Goal: Transaction & Acquisition: Purchase product/service

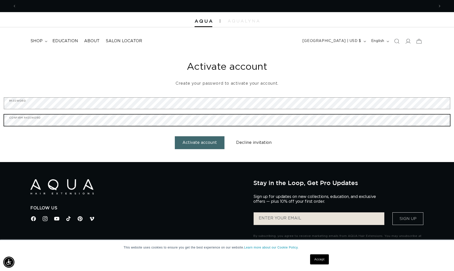
scroll to position [0, 835]
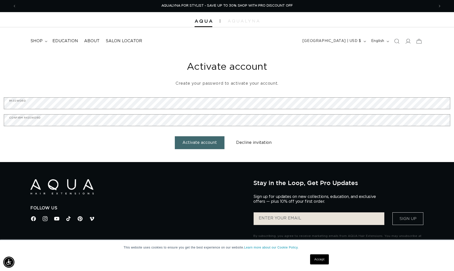
click at [201, 142] on button "Activate account" at bounding box center [200, 142] width 50 height 13
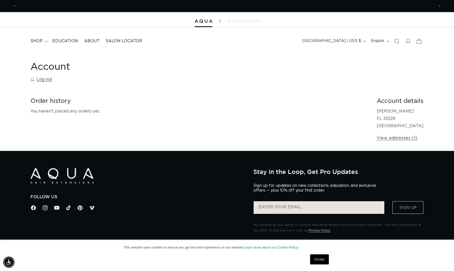
scroll to position [0, 835]
click at [408, 41] on icon at bounding box center [407, 40] width 5 height 5
click at [39, 41] on span "shop" at bounding box center [36, 40] width 12 height 5
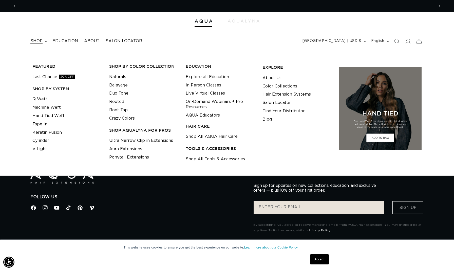
scroll to position [0, 418]
click at [38, 121] on link "Tape In" at bounding box center [39, 124] width 15 height 8
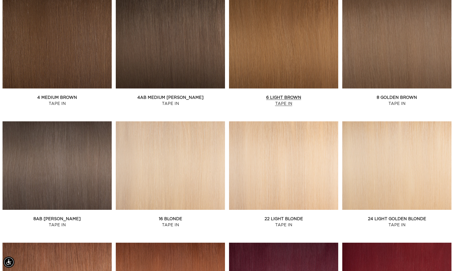
scroll to position [0, 418]
click at [283, 101] on link "6 Light Brown Tape In" at bounding box center [283, 101] width 109 height 12
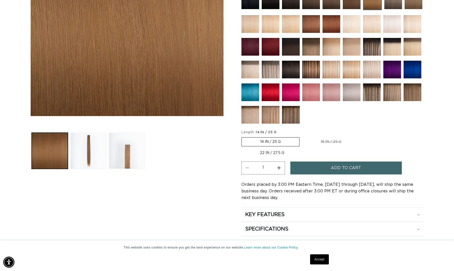
scroll to position [155, 0]
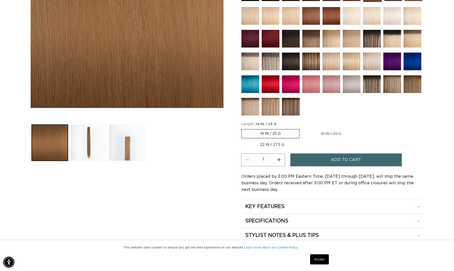
click at [302, 141] on label "22 IN / 27.5 G Variant sold out or unavailable" at bounding box center [271, 145] width 61 height 9
click at [362, 129] on input "22 IN / 27.5 G Variant sold out or unavailable" at bounding box center [362, 128] width 0 height 0
radio input "true"
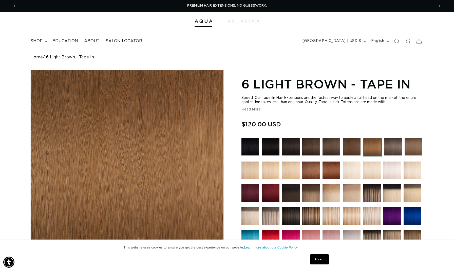
drag, startPoint x: 320, startPoint y: 259, endPoint x: 323, endPoint y: 258, distance: 3.0
click at [320, 259] on link "Accept" at bounding box center [319, 260] width 19 height 10
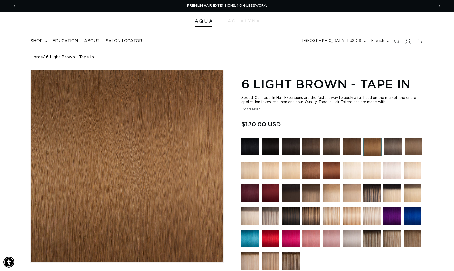
click at [409, 40] on icon at bounding box center [407, 40] width 5 height 5
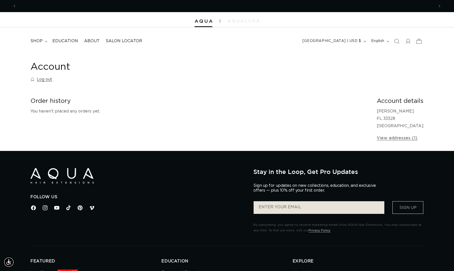
click at [420, 40] on icon at bounding box center [419, 41] width 12 height 12
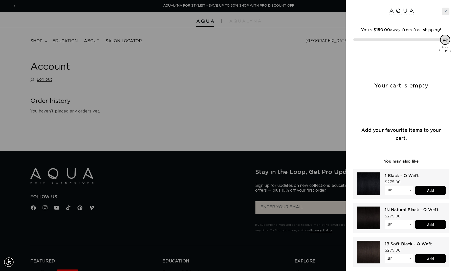
click at [444, 13] on div "Close cart" at bounding box center [446, 12] width 8 height 8
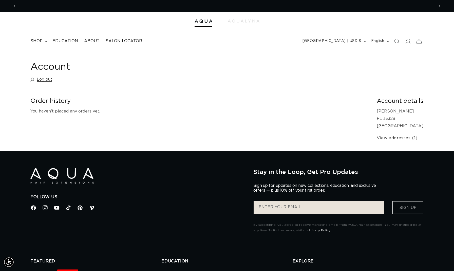
scroll to position [0, 0]
click at [37, 42] on span "shop" at bounding box center [36, 40] width 12 height 5
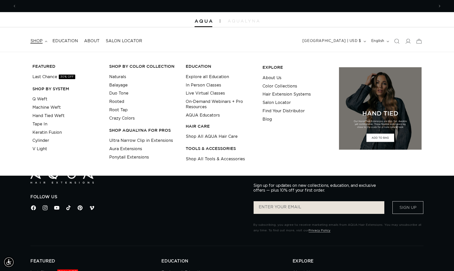
scroll to position [0, 418]
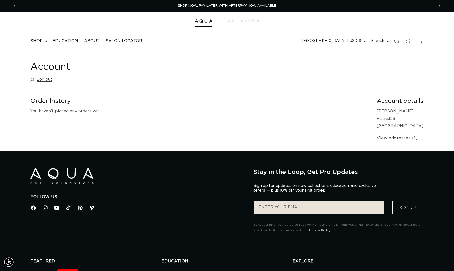
click at [202, 199] on div "Follow Us Facebook Instagram YouTube TikTok Pinterest Vimeo" at bounding box center [137, 201] width 215 height 20
click at [34, 40] on span "shop" at bounding box center [36, 40] width 12 height 5
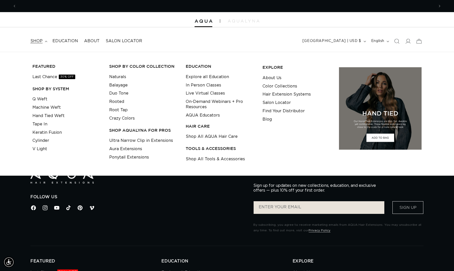
scroll to position [0, 0]
click at [161, 199] on div "Follow Us Facebook Instagram YouTube TikTok Pinterest Vimeo" at bounding box center [137, 201] width 215 height 20
